Goal: Information Seeking & Learning: Learn about a topic

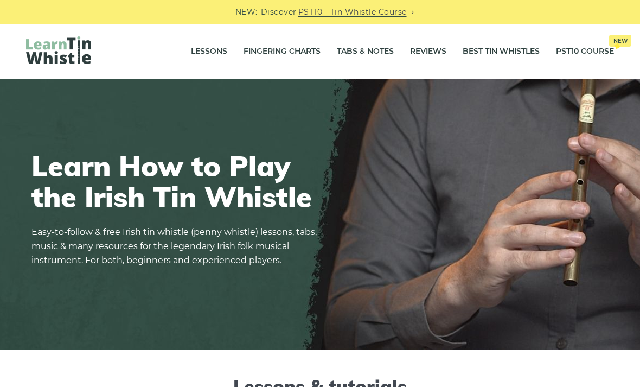
click at [374, 55] on link "Tabs & Notes" at bounding box center [365, 51] width 57 height 27
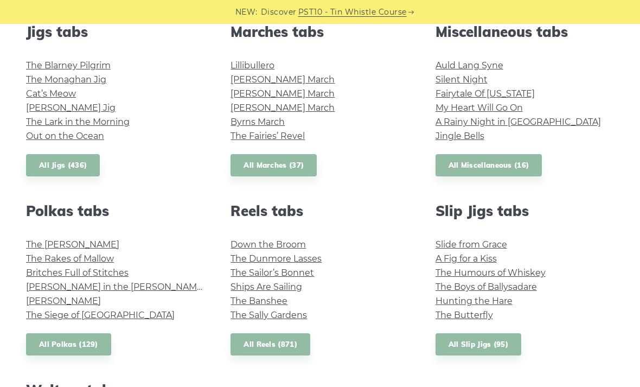
scroll to position [627, 0]
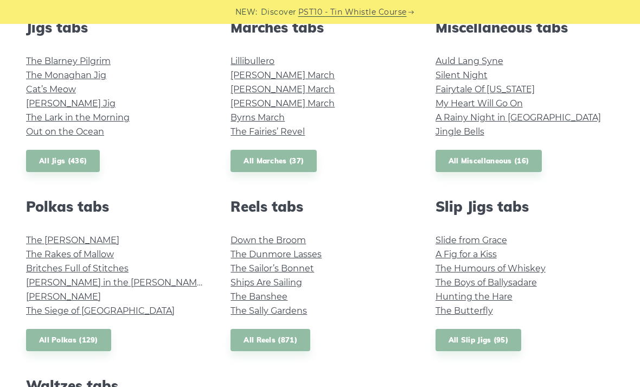
click at [300, 343] on link "All Reels (871)" at bounding box center [271, 340] width 80 height 22
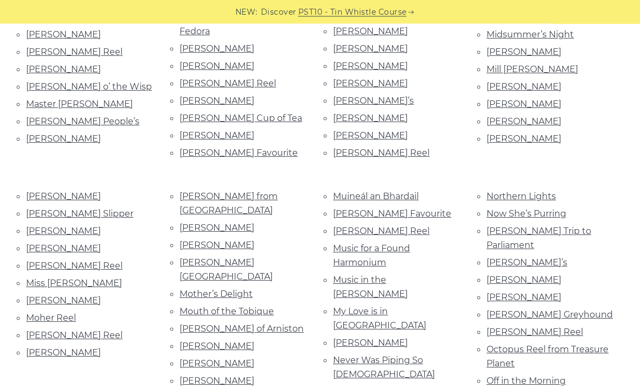
scroll to position [1732, 0]
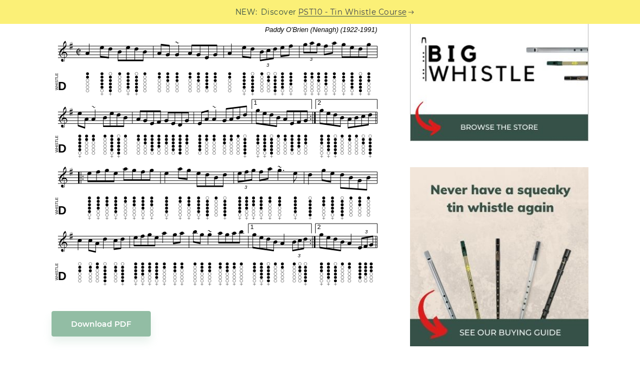
scroll to position [349, 0]
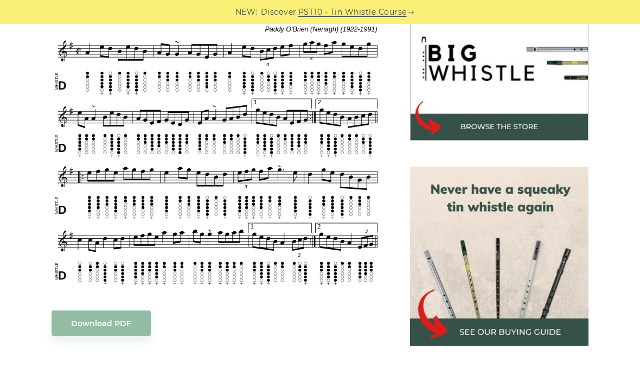
click at [14, 169] on div "Sheet music notes and tab to play Ormond Sound on a tin whistle ([PERSON_NAME] …" at bounding box center [320, 329] width 614 height 734
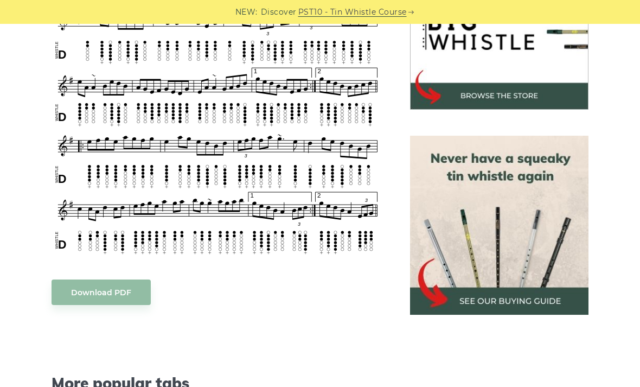
scroll to position [383, 0]
